Goal: Task Accomplishment & Management: Manage account settings

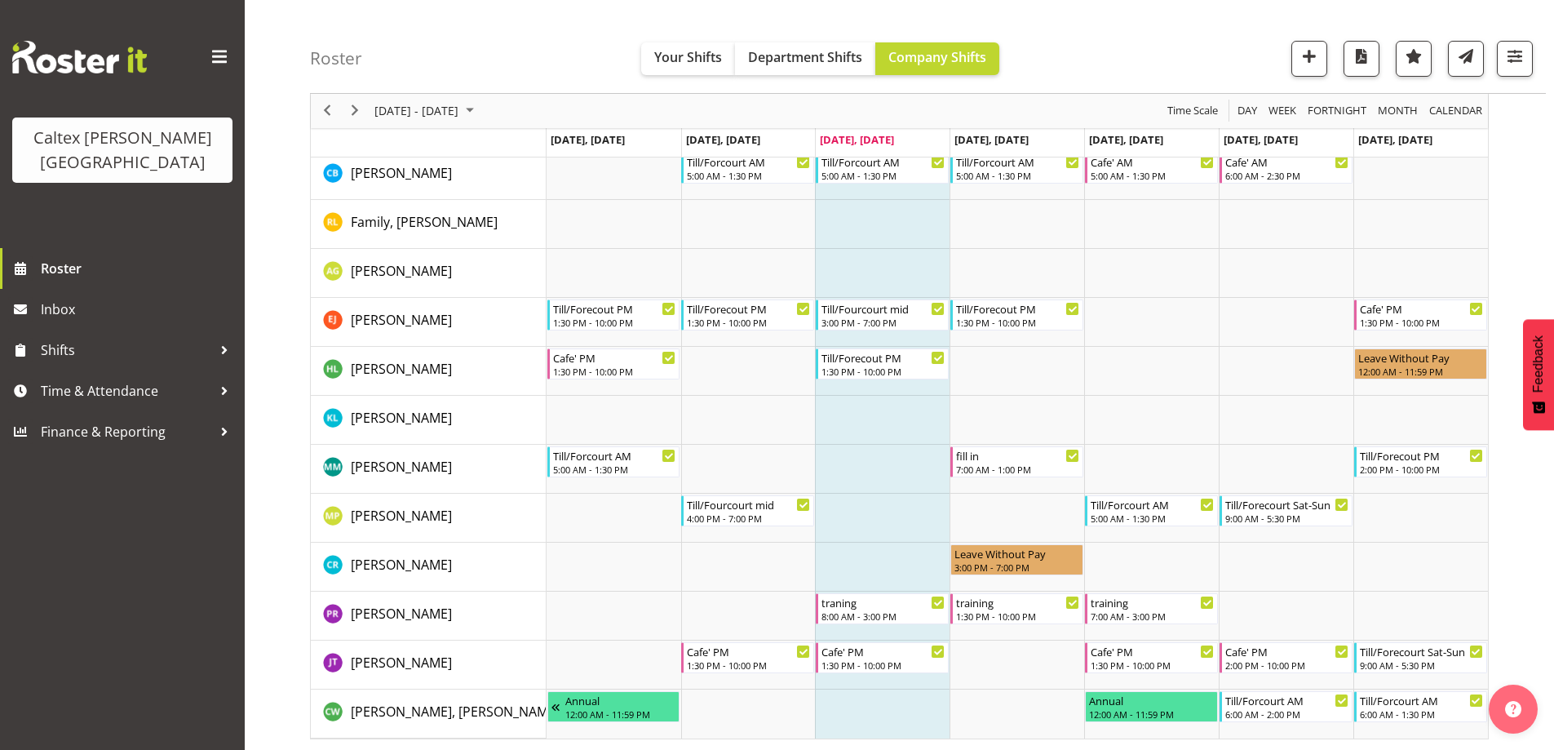
scroll to position [325, 0]
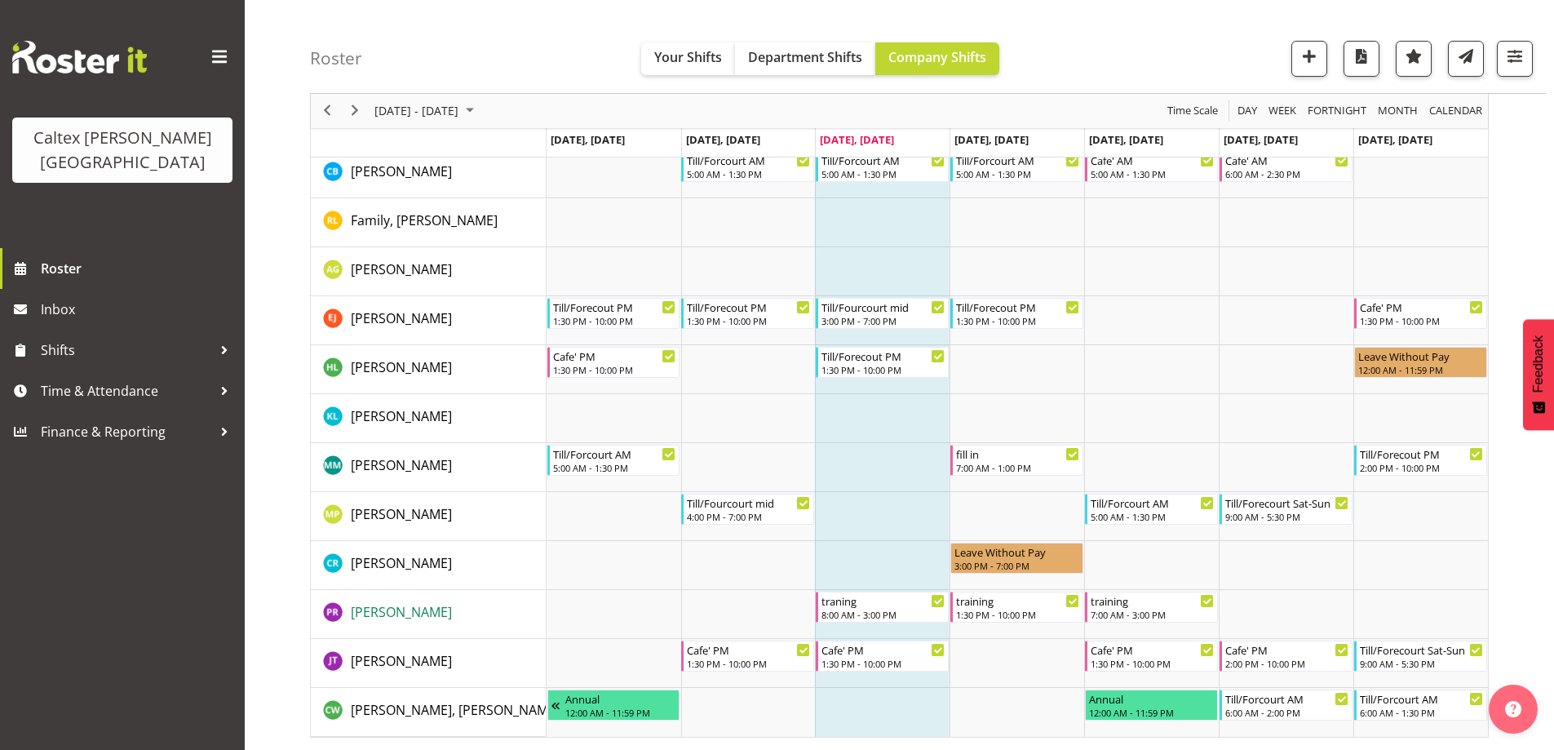
click at [395, 613] on span "[PERSON_NAME]" at bounding box center [401, 612] width 101 height 18
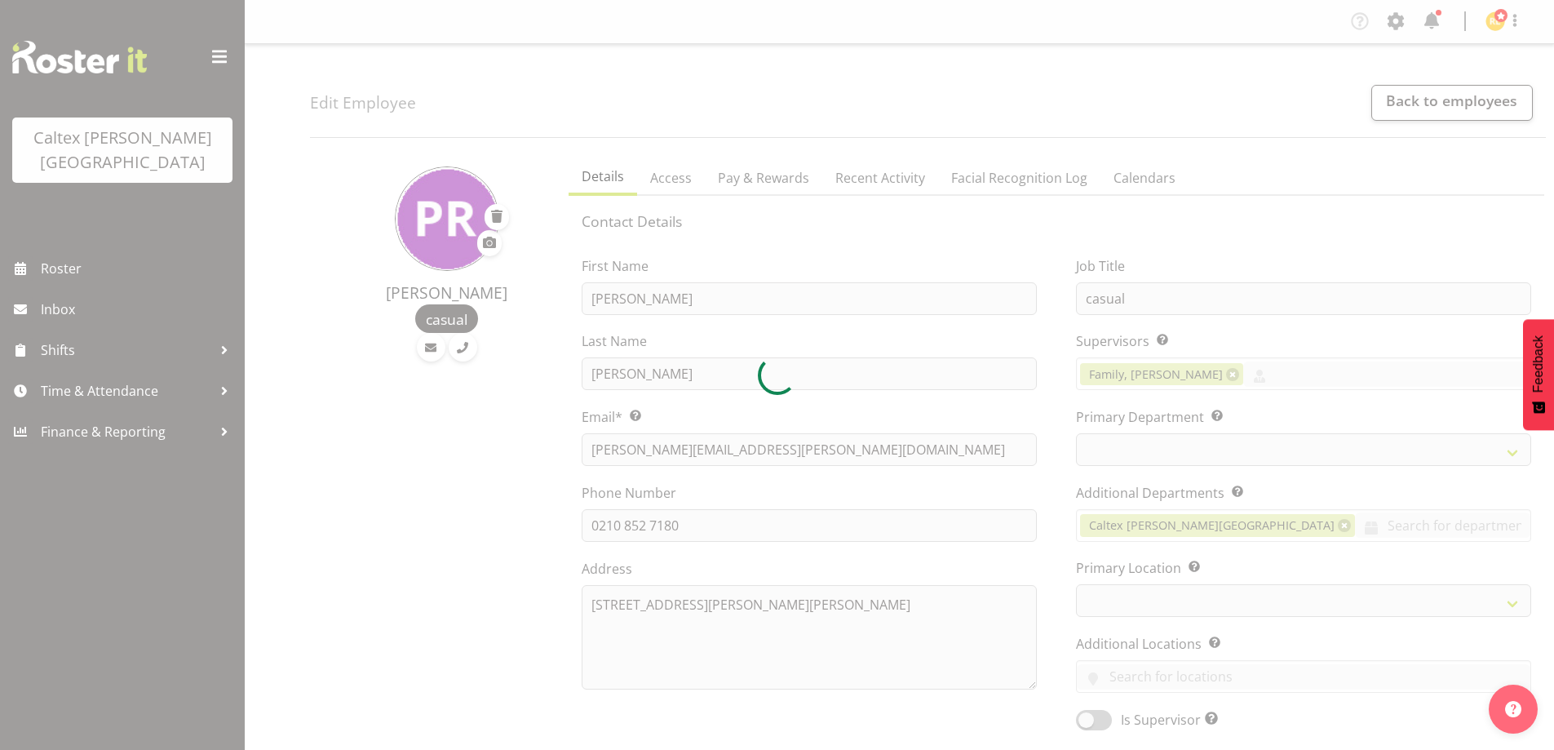
select select "TimelineWeek"
select select
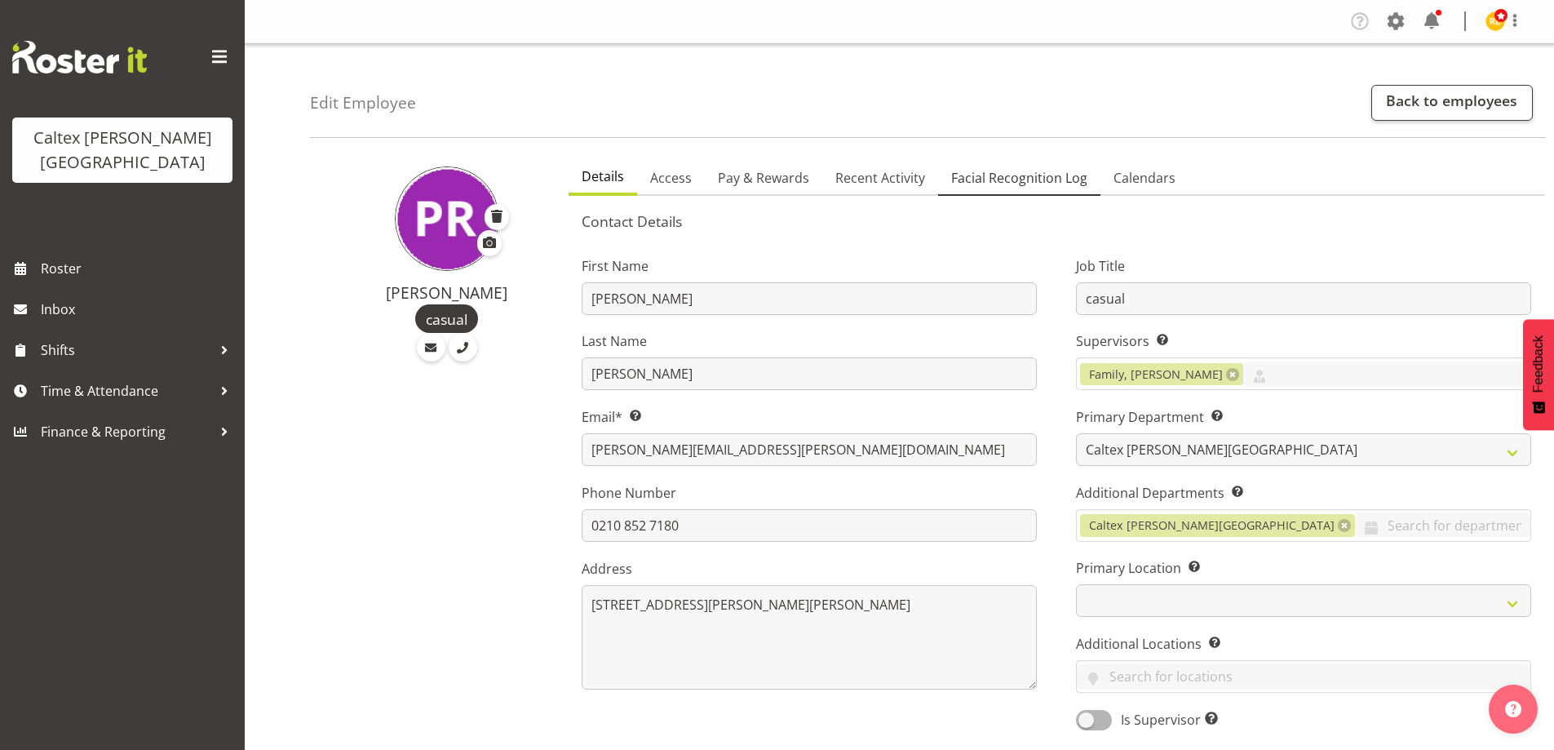
click at [990, 179] on span "Facial Recognition Log" at bounding box center [1019, 178] width 136 height 20
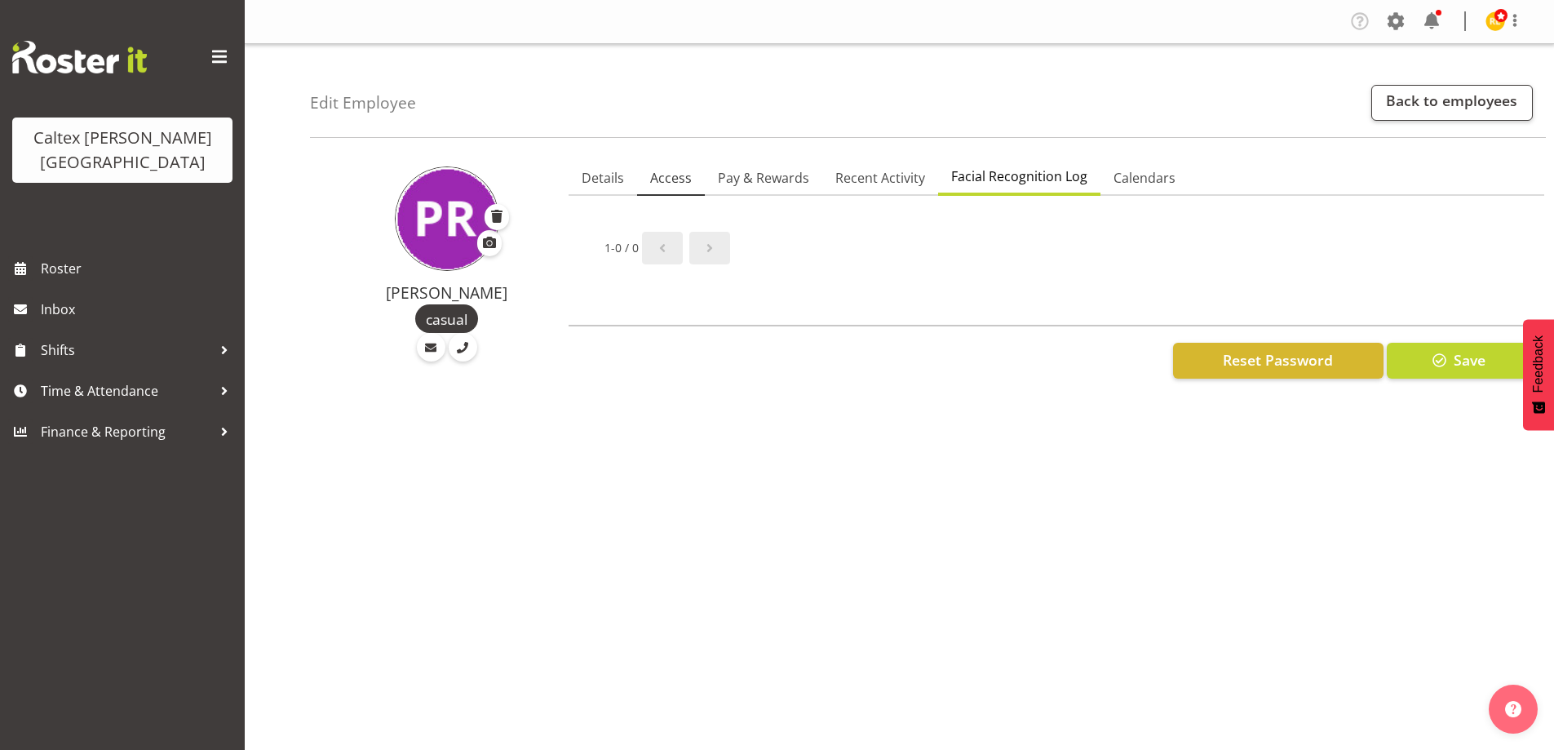
click at [662, 184] on span "Access" at bounding box center [671, 178] width 42 height 20
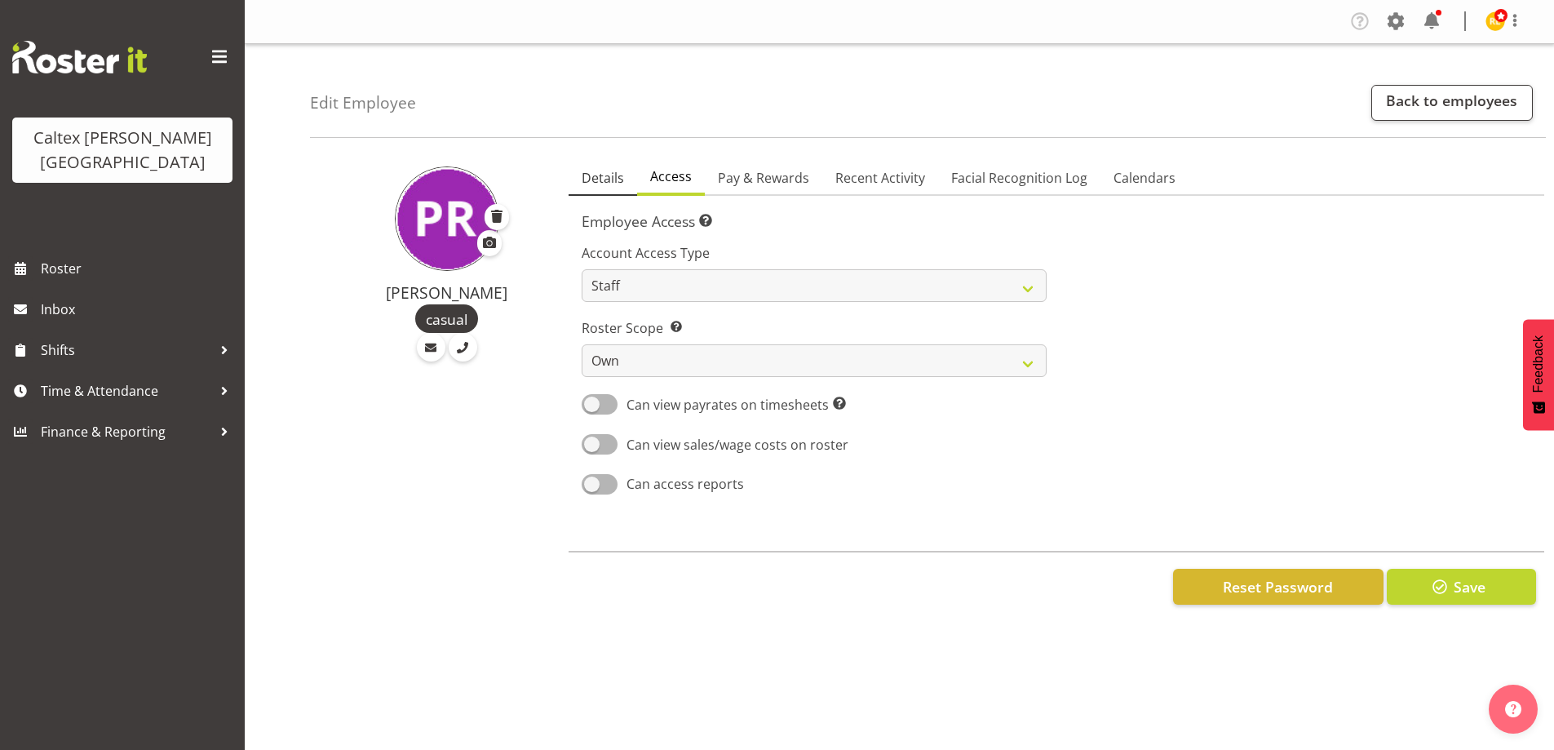
click at [590, 191] on link "Details" at bounding box center [603, 179] width 69 height 34
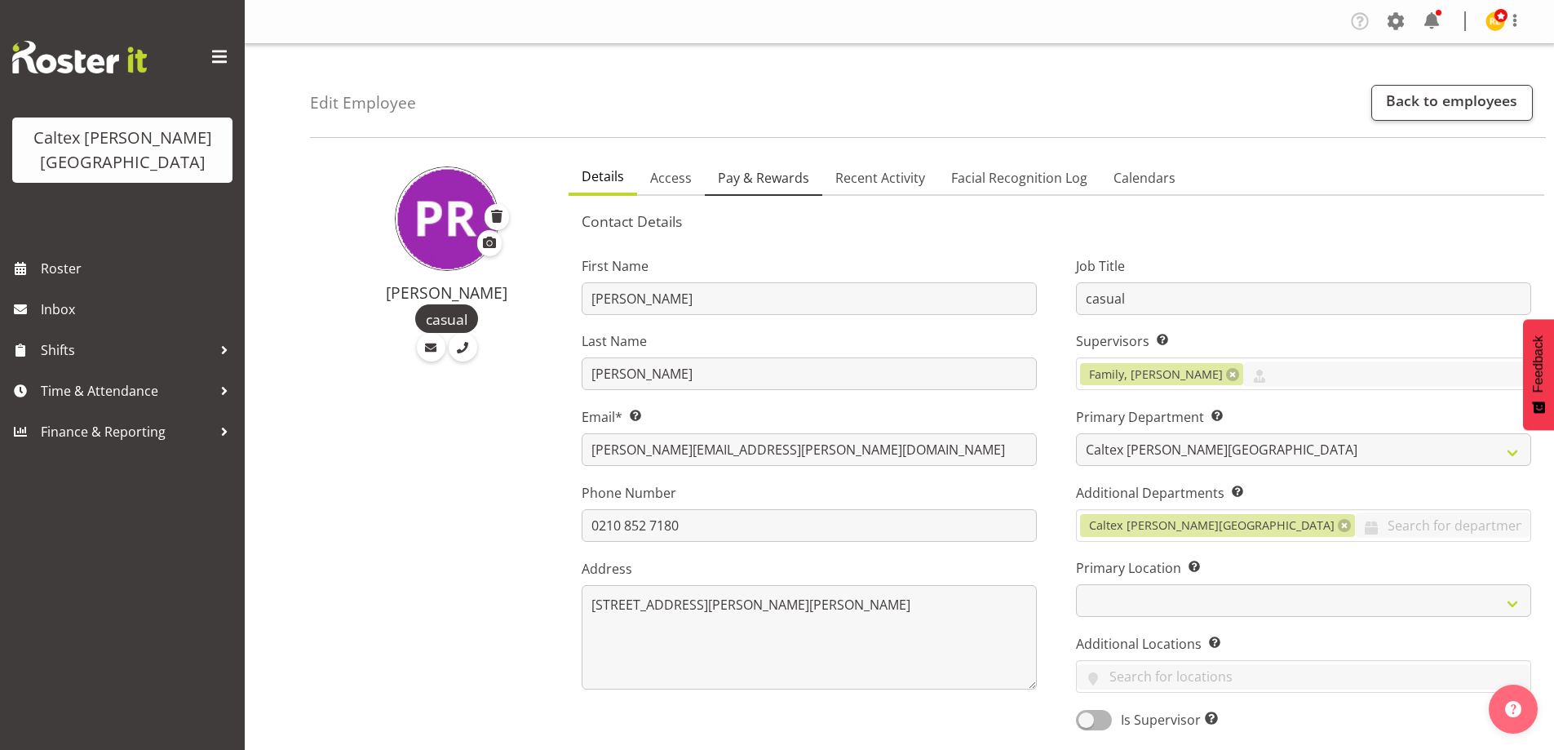
click at [758, 177] on span "Pay & Rewards" at bounding box center [763, 178] width 91 height 20
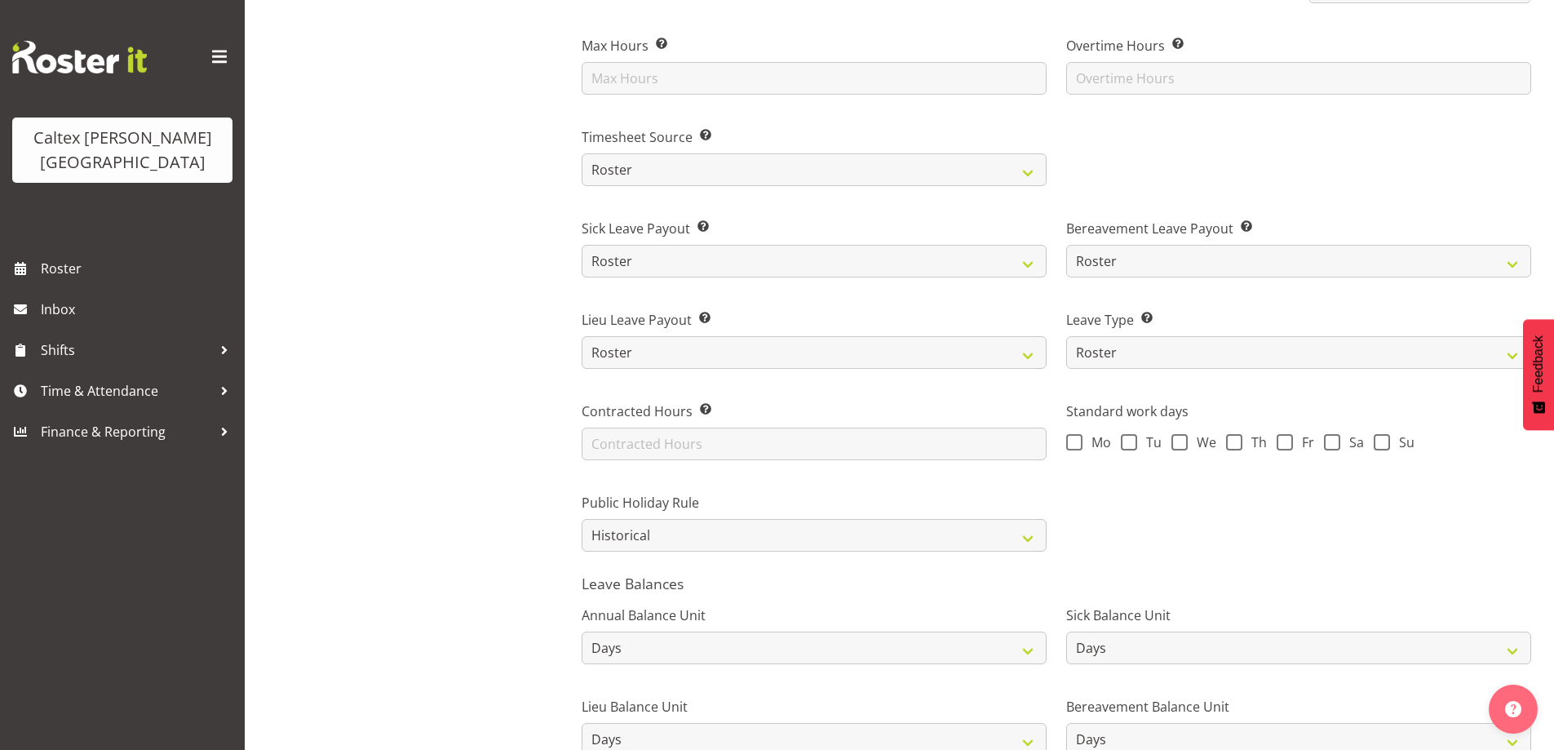
scroll to position [927, 0]
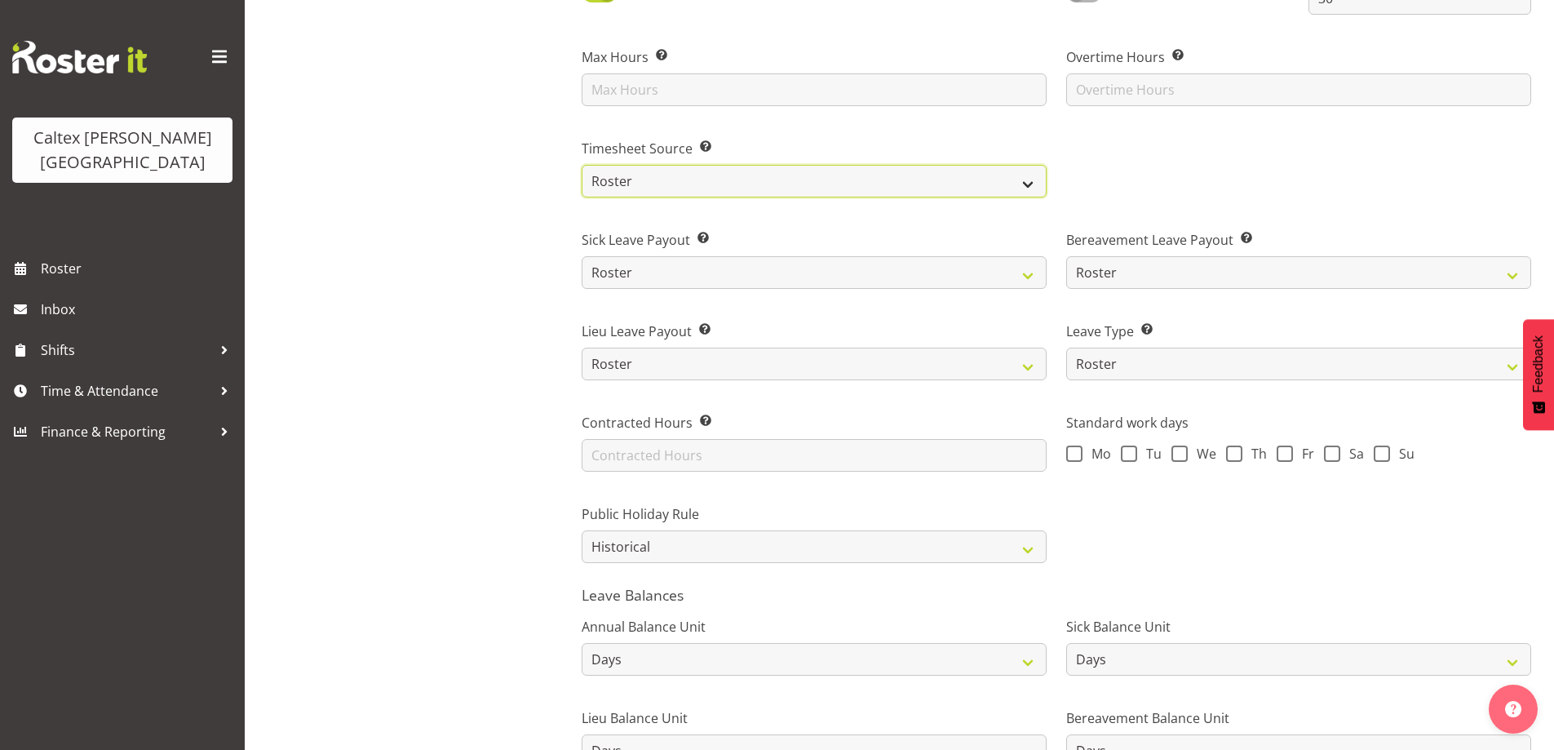
click at [1031, 177] on select "Roster Manual GPS GPS (via Roster) Facial Recognition" at bounding box center [814, 181] width 465 height 33
select select "facial-recognition"
click at [582, 165] on select "Roster Manual GPS GPS (via Roster) Facial Recognition" at bounding box center [814, 181] width 465 height 33
click at [509, 224] on div "Robinson, Patrick casual" at bounding box center [434, 61] width 249 height 1677
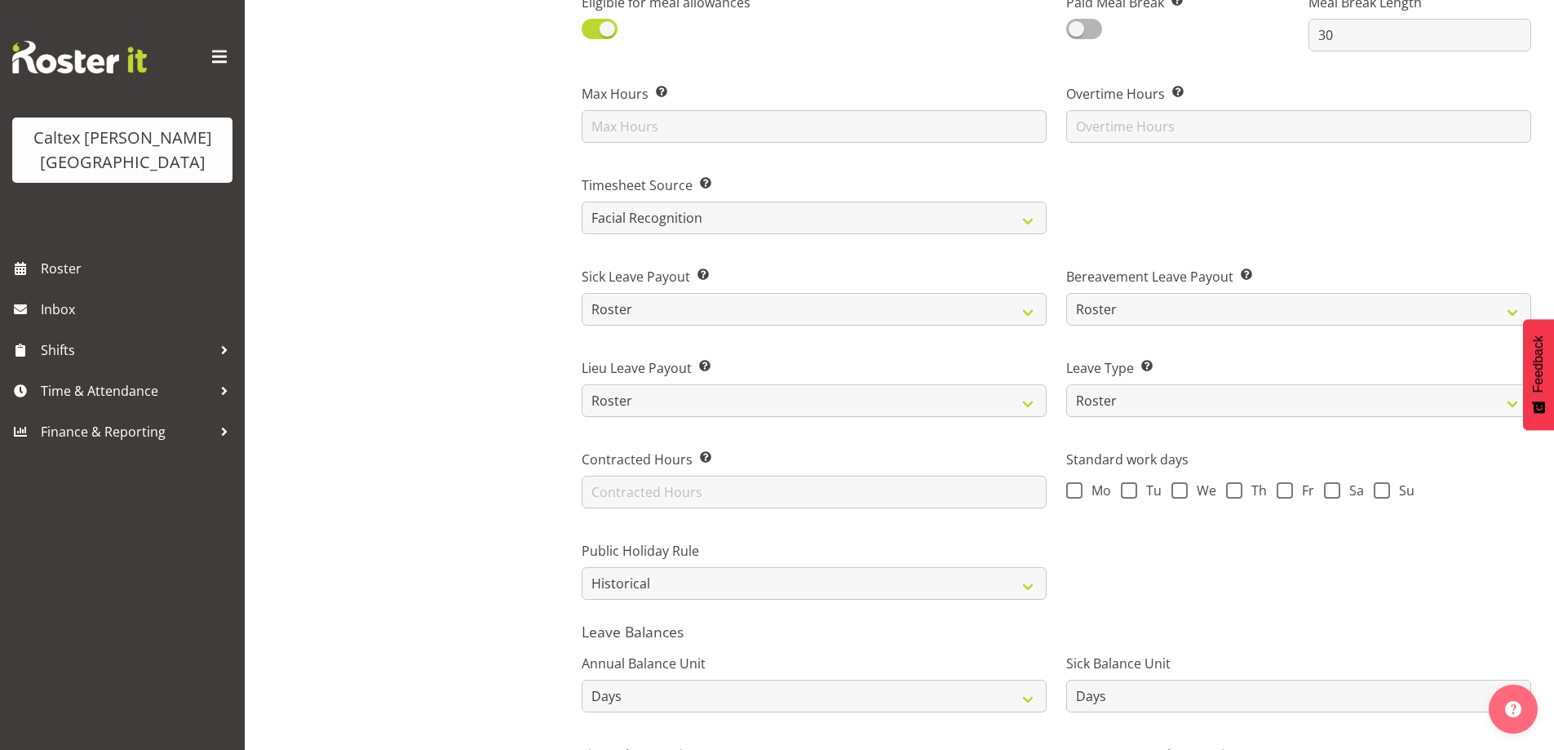
scroll to position [1090, 0]
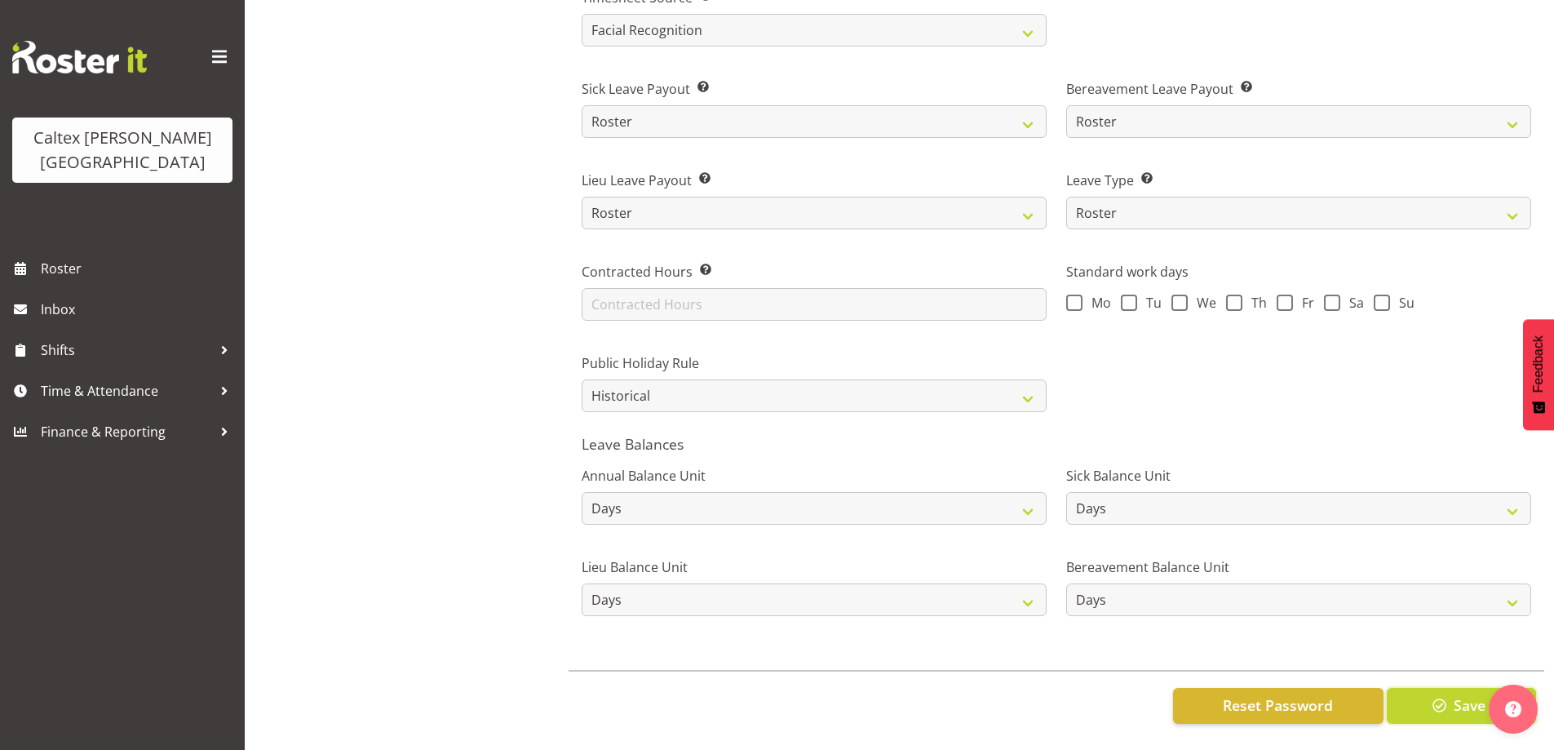
drag, startPoint x: 1434, startPoint y: 695, endPoint x: 1438, endPoint y: 681, distance: 14.2
click at [1434, 695] on span "button" at bounding box center [1439, 704] width 21 height 21
